Goal: Find specific page/section: Find specific page/section

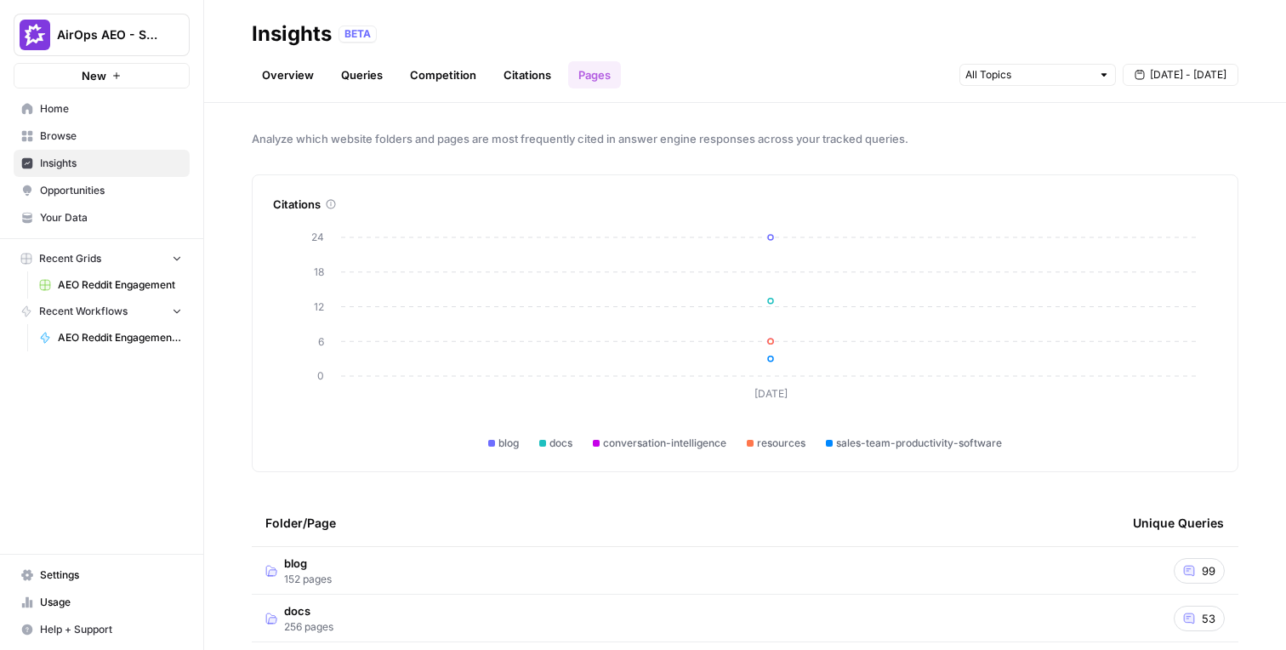
click at [114, 123] on link "Browse" at bounding box center [102, 136] width 176 height 27
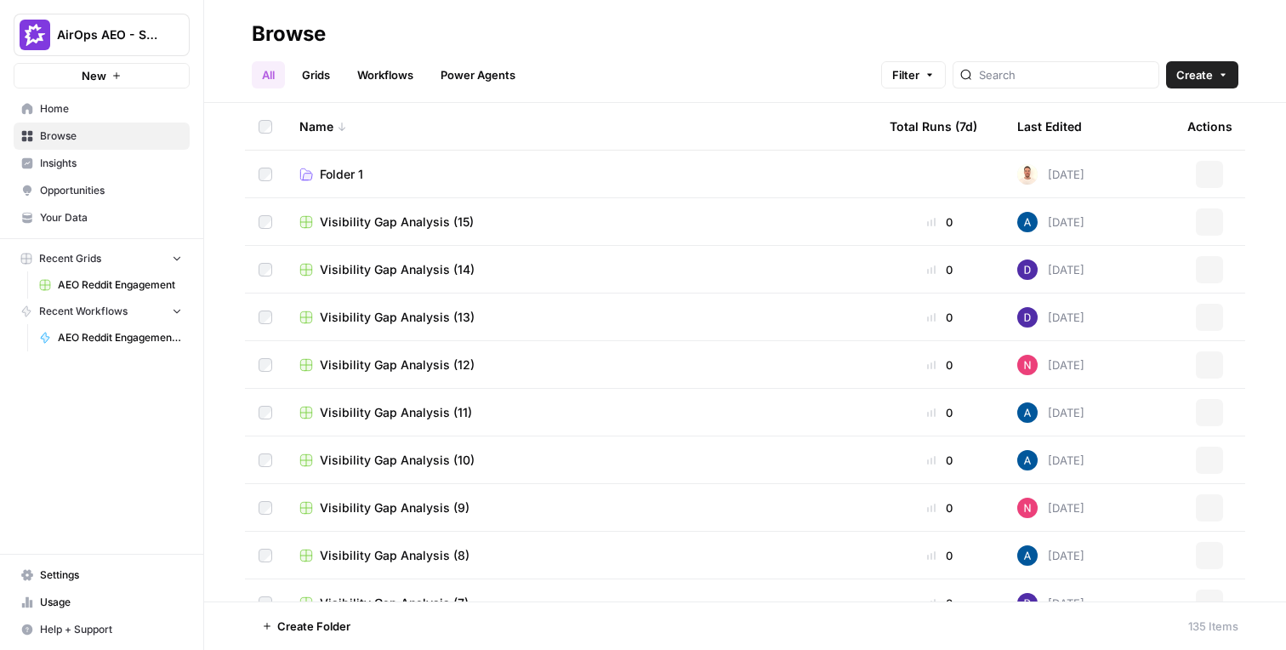
click at [305, 91] on header "Browse All Grids Workflows Power Agents Filter Create" at bounding box center [745, 51] width 1082 height 103
click at [308, 77] on link "Grids" at bounding box center [316, 74] width 48 height 27
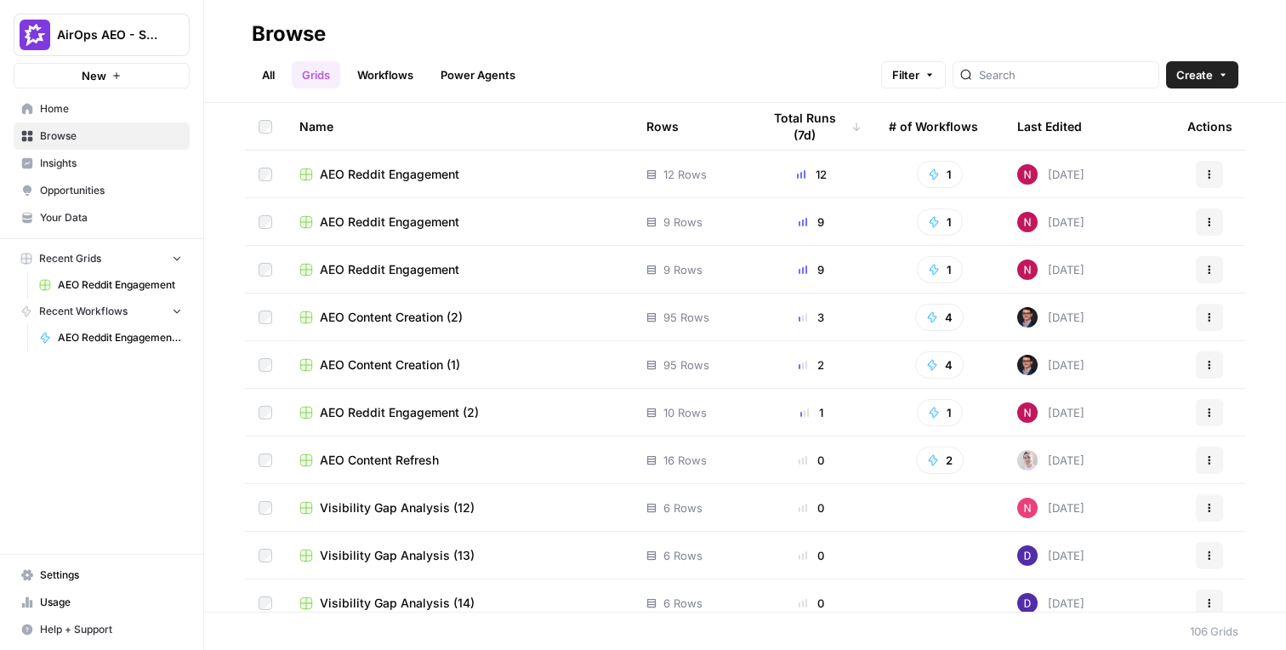
click at [379, 171] on span "AEO Reddit Engagement" at bounding box center [390, 174] width 140 height 17
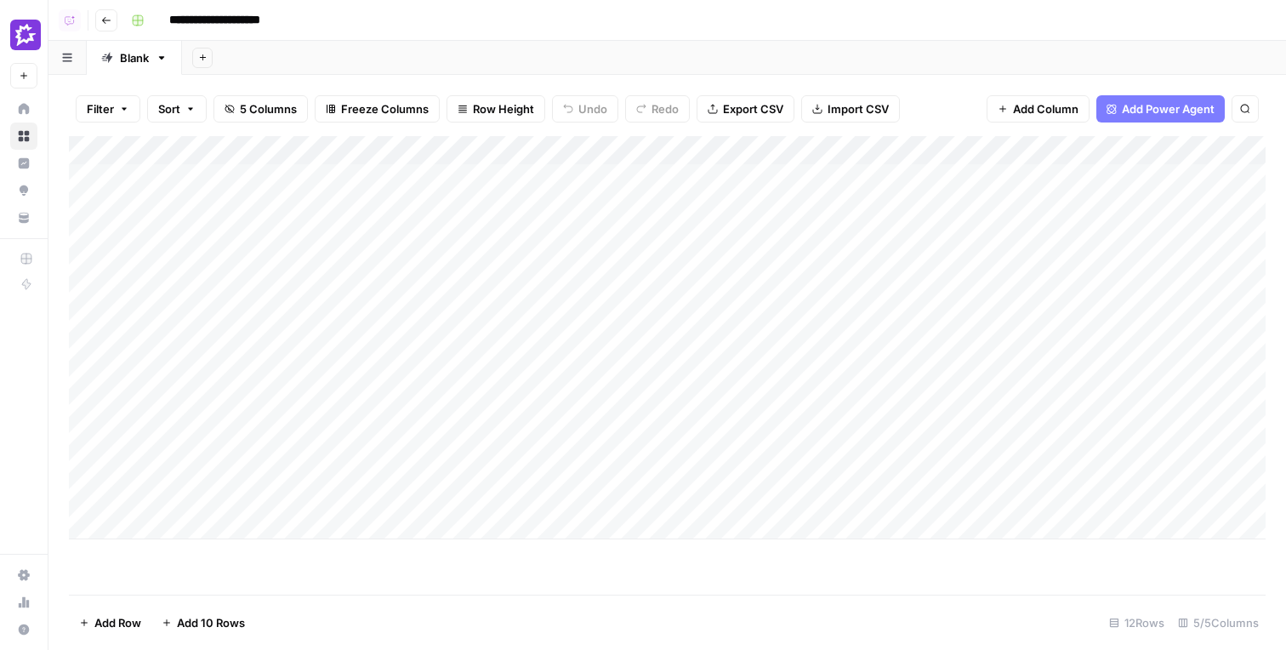
click at [112, 111] on span "Filter" at bounding box center [100, 108] width 27 height 17
click at [157, 190] on button "Add Filter" at bounding box center [414, 193] width 634 height 22
click at [807, 198] on icon "button" at bounding box center [812, 198] width 10 height 10
click at [174, 272] on span "Clear All" at bounding box center [170, 275] width 42 height 15
